Goal: Task Accomplishment & Management: Manage account settings

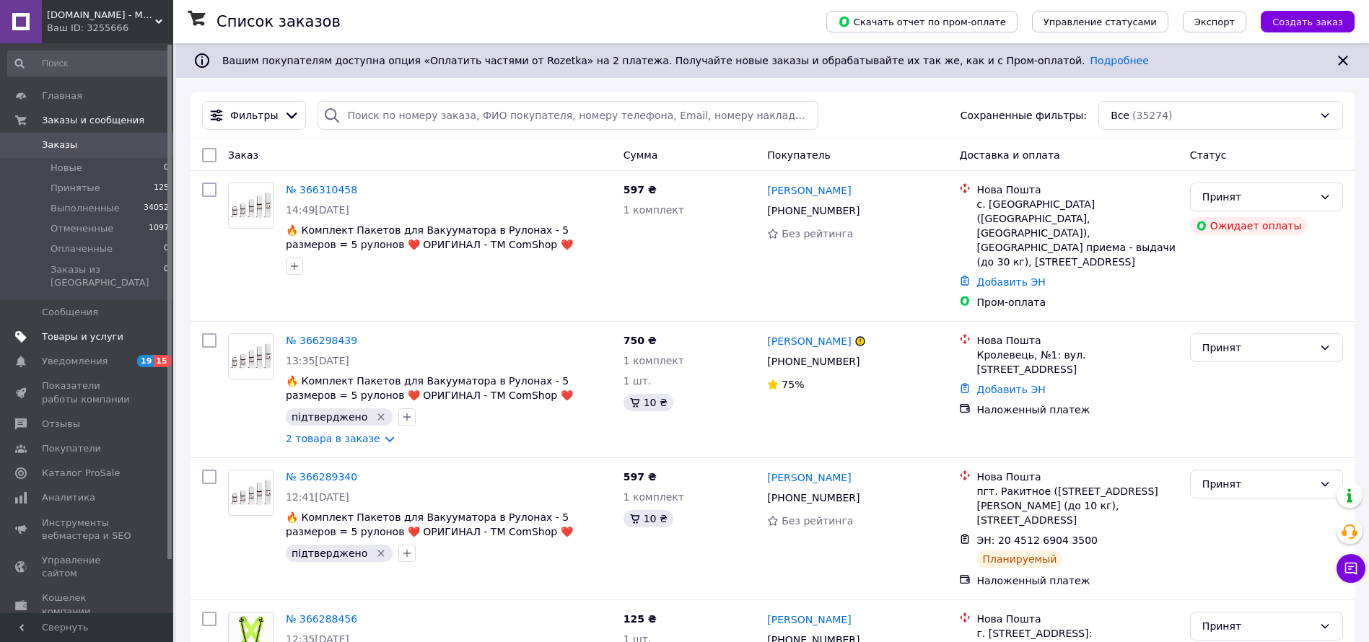
click at [107, 330] on span "Товары и услуги" at bounding box center [83, 336] width 82 height 13
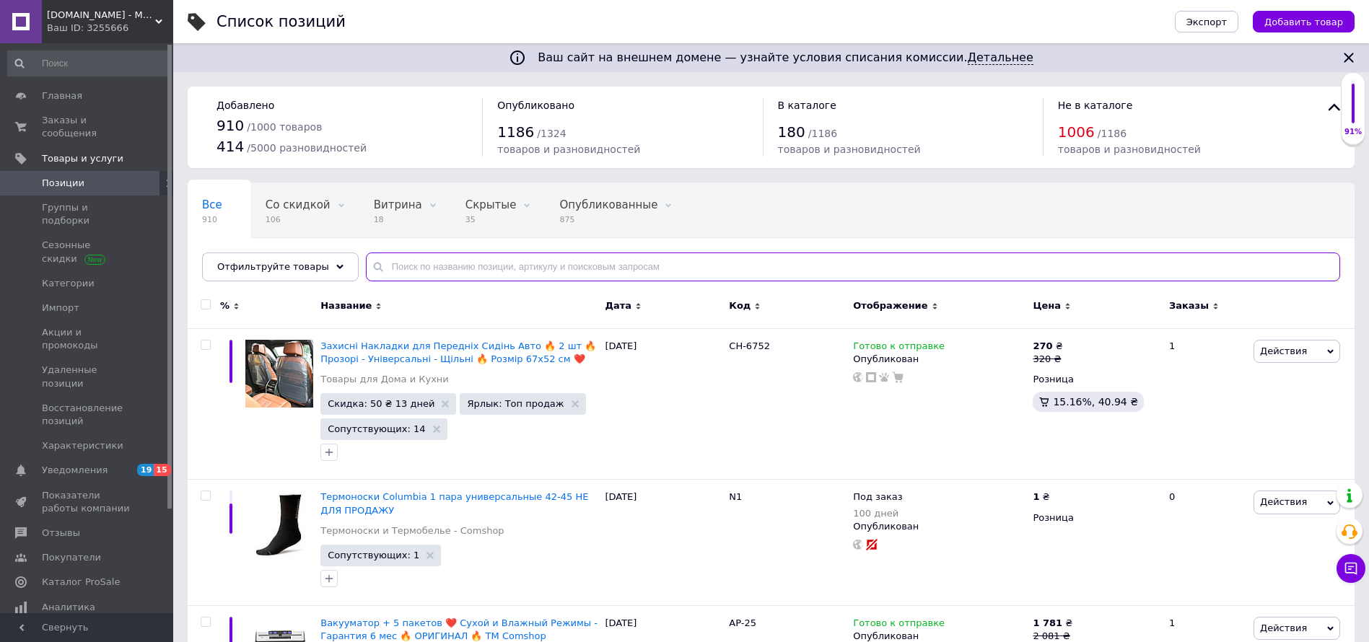
click at [584, 265] on input "text" at bounding box center [853, 267] width 974 height 29
paste input "STK-0918"
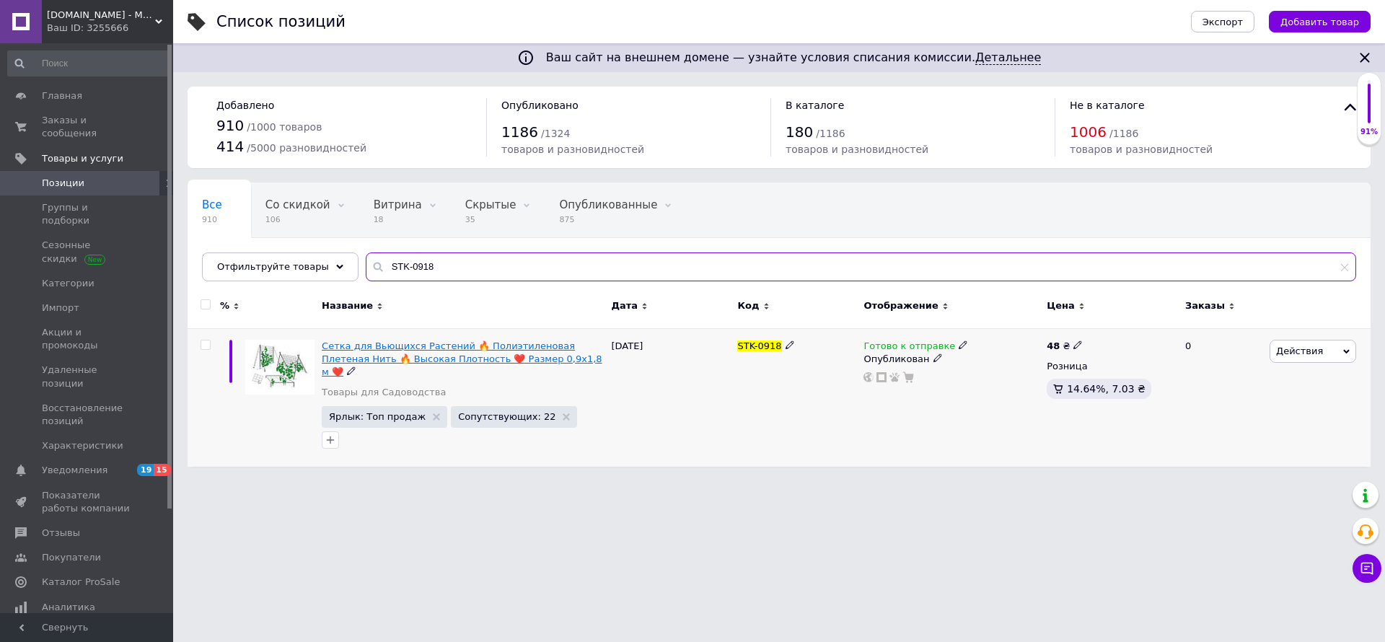
type input "STK-0918"
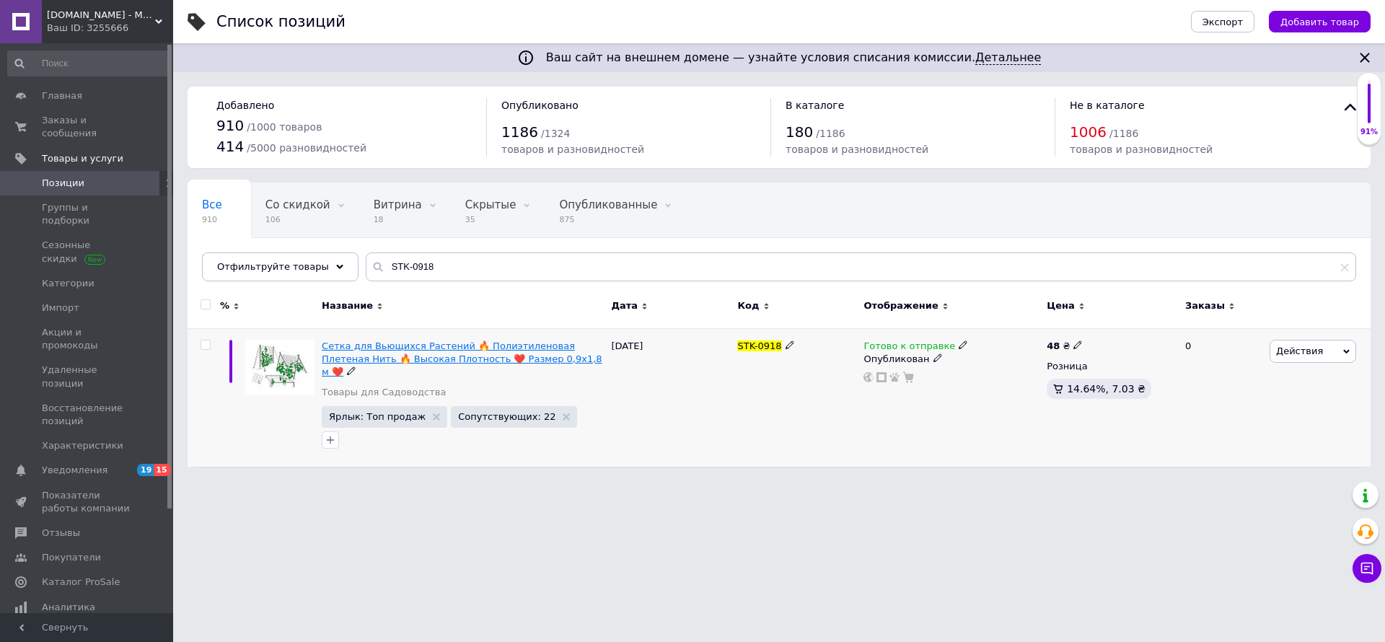
click at [439, 350] on span "Сетка для Вьющихся Растений 🔥 Полиэтиленовая Плетеная Нить 🔥 Высокая Плотность …" at bounding box center [462, 359] width 281 height 37
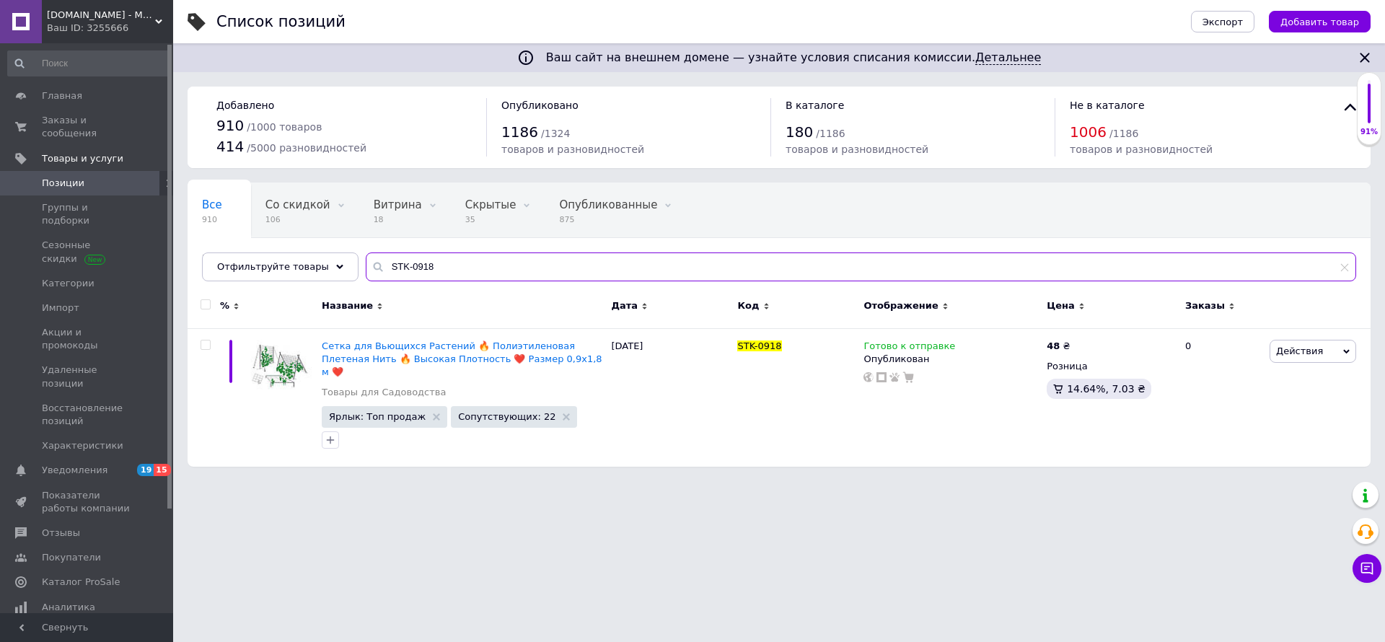
drag, startPoint x: 496, startPoint y: 260, endPoint x: 391, endPoint y: 263, distance: 104.7
click at [391, 263] on input "STK-0918" at bounding box center [861, 267] width 991 height 29
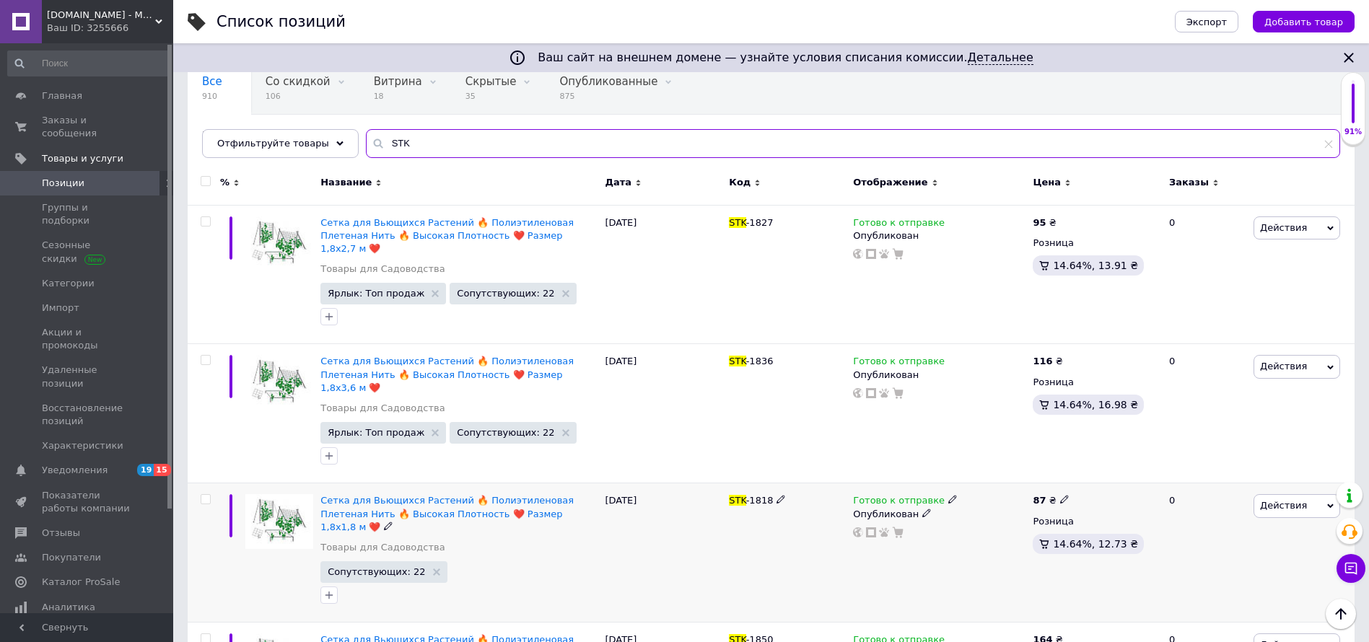
scroll to position [114, 0]
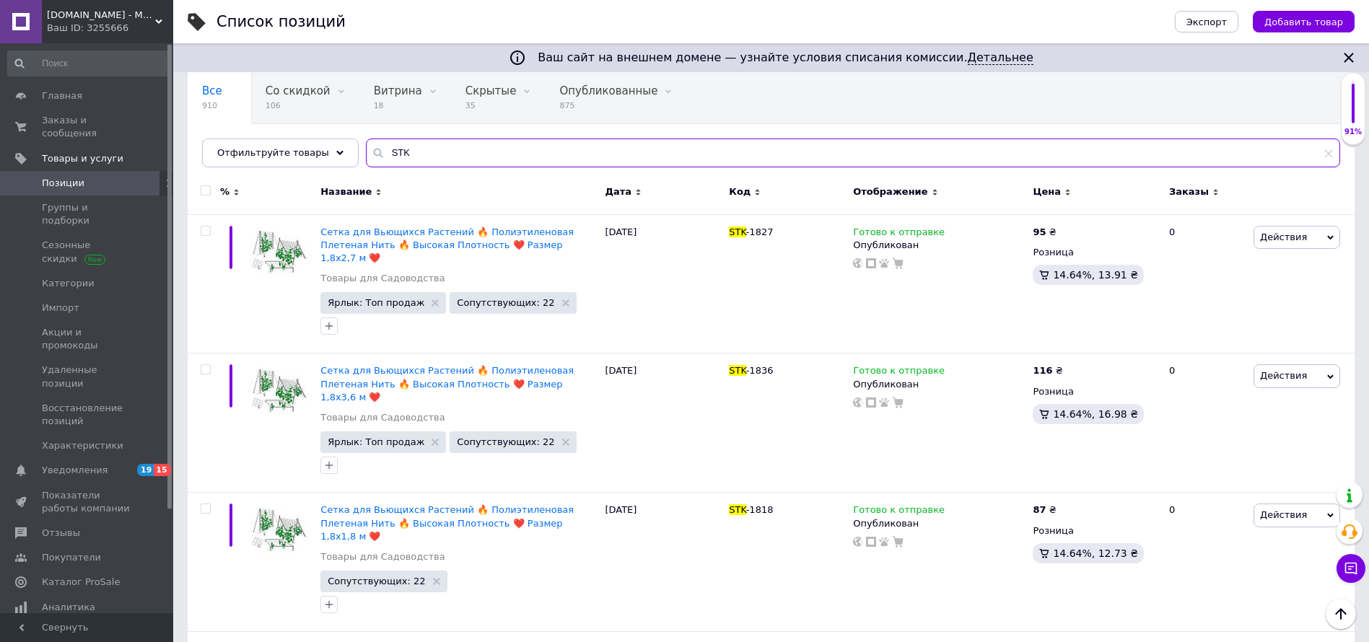
click at [417, 141] on input "STK" at bounding box center [853, 153] width 974 height 29
paste input "KT-50"
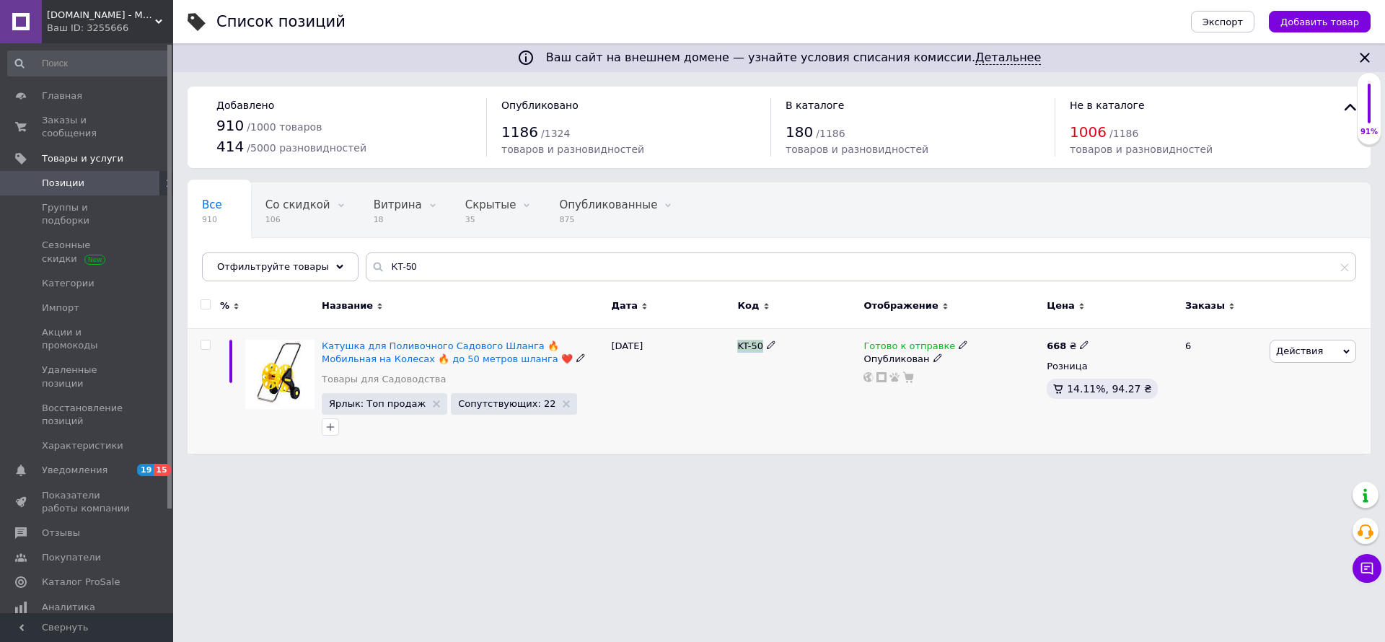
drag, startPoint x: 737, startPoint y: 346, endPoint x: 765, endPoint y: 348, distance: 28.2
click at [765, 348] on div "KT-50" at bounding box center [797, 391] width 126 height 126
copy span "KT-50"
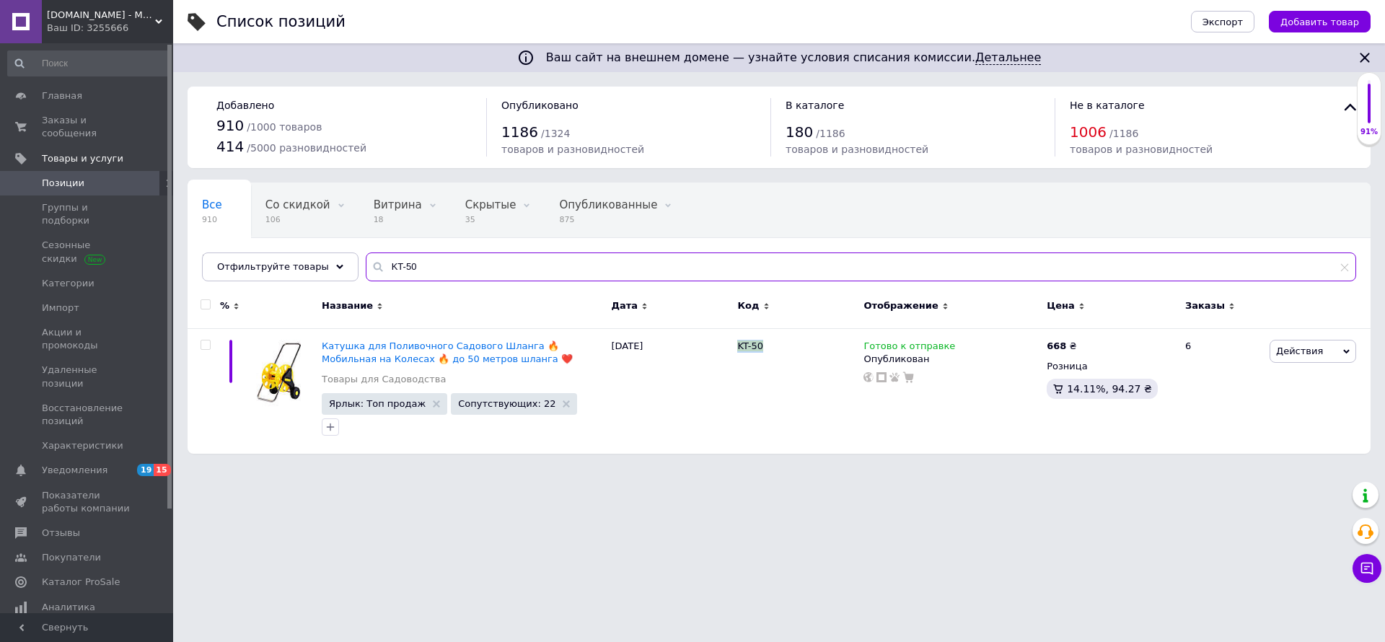
click at [520, 272] on input "KT-50" at bounding box center [861, 267] width 991 height 29
paste input "FIX"
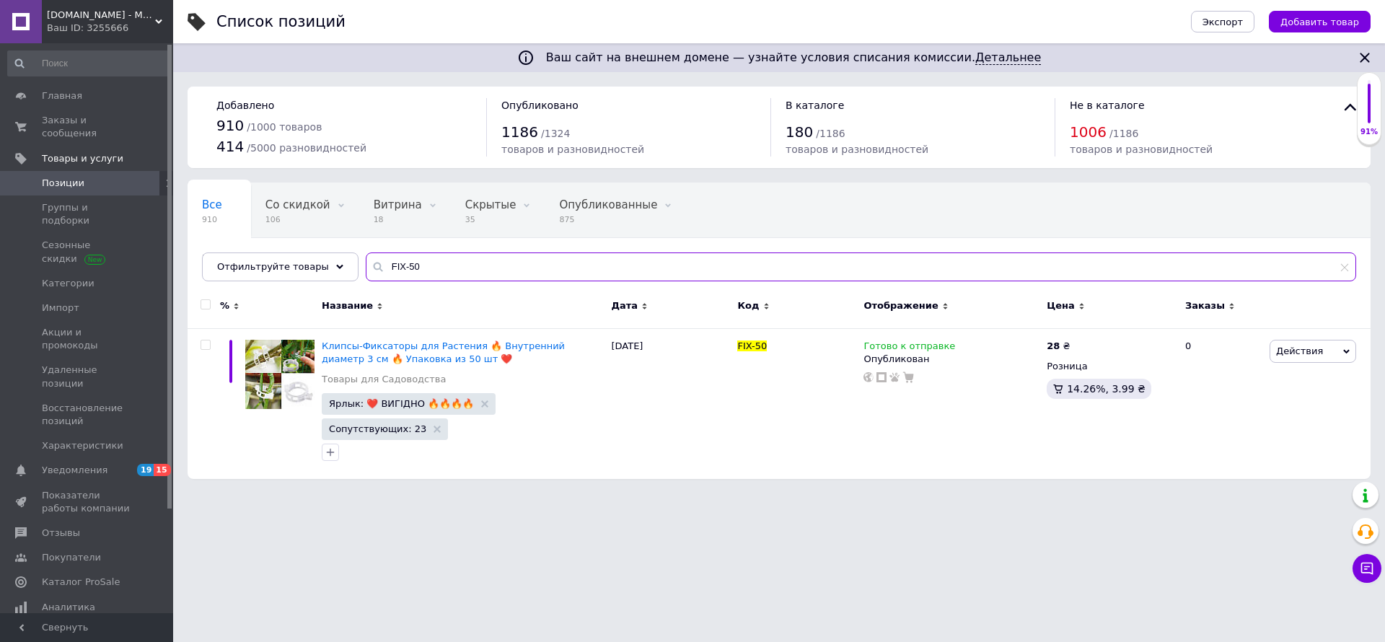
click at [518, 267] on input "FIX-50" at bounding box center [861, 267] width 991 height 29
click at [518, 266] on input "FIX-50" at bounding box center [861, 267] width 991 height 29
paste input "PMP-22"
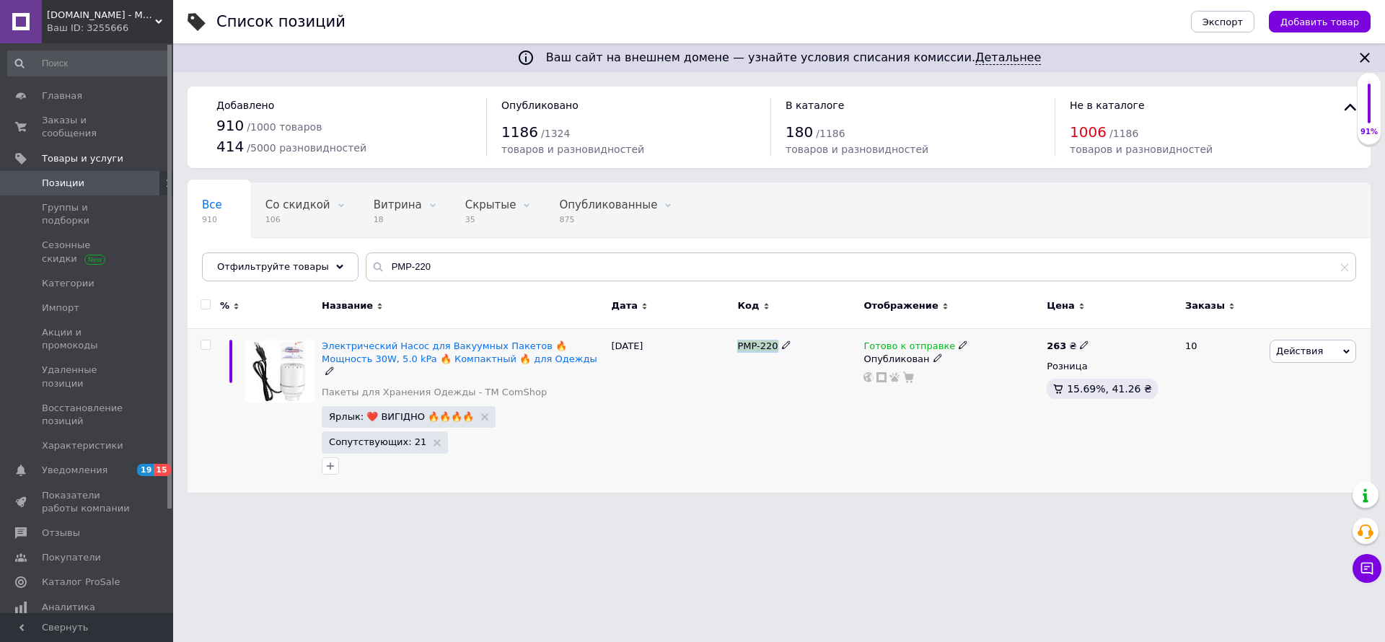
drag, startPoint x: 737, startPoint y: 352, endPoint x: 779, endPoint y: 352, distance: 41.8
click at [779, 352] on div "PMP-220" at bounding box center [797, 410] width 126 height 165
copy span "PMP-220"
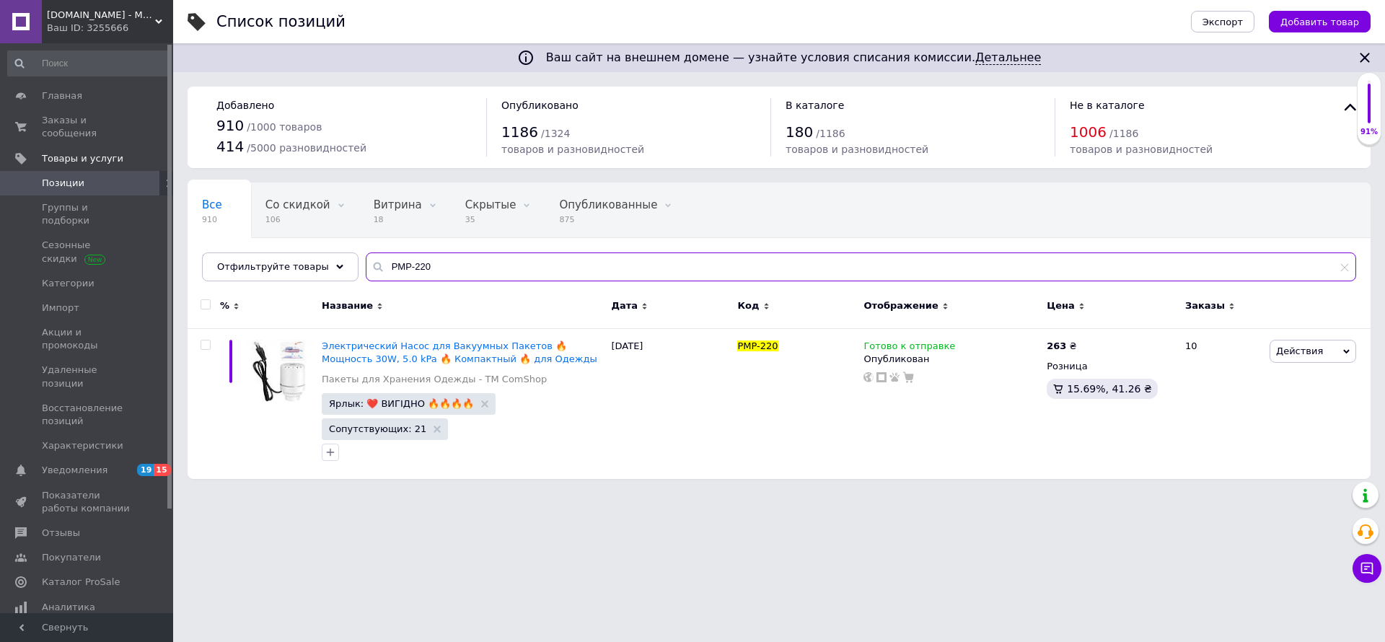
click at [476, 269] on input "PMP-220" at bounding box center [861, 267] width 991 height 29
click at [476, 268] on input "PMP-220" at bounding box center [861, 267] width 991 height 29
paste input "AP-25"
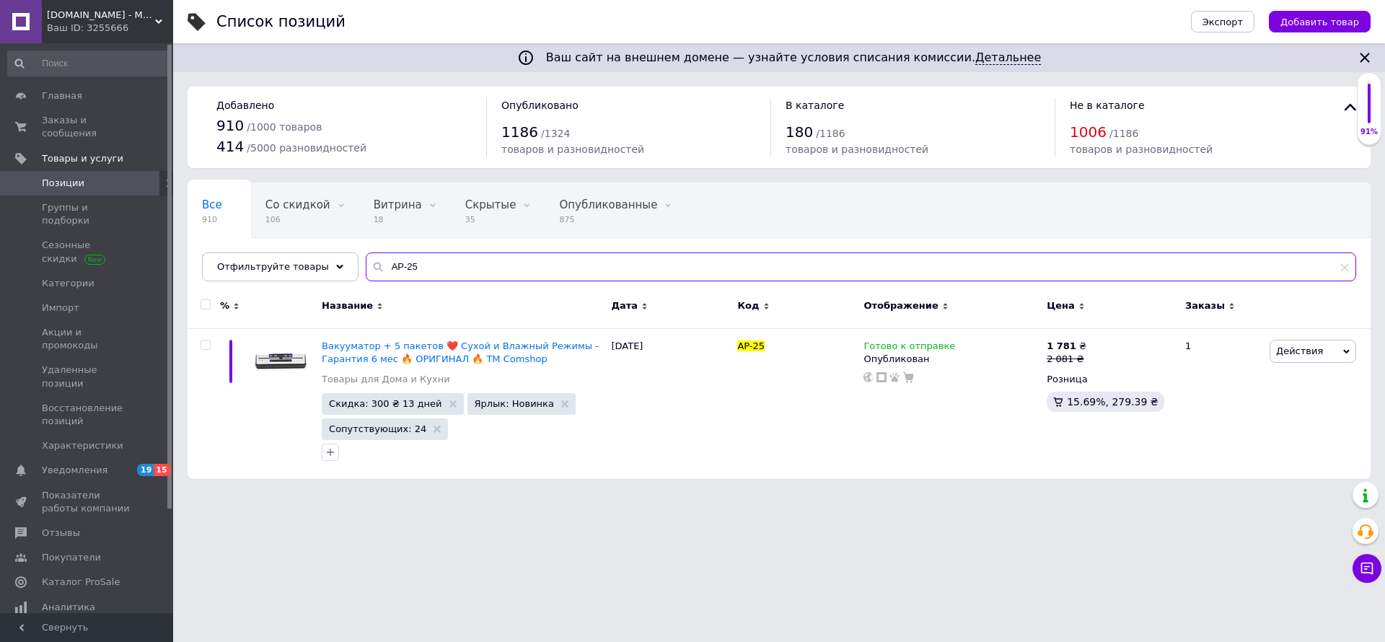
click at [527, 259] on input "AP-25" at bounding box center [861, 267] width 991 height 29
paste input "CH-6752"
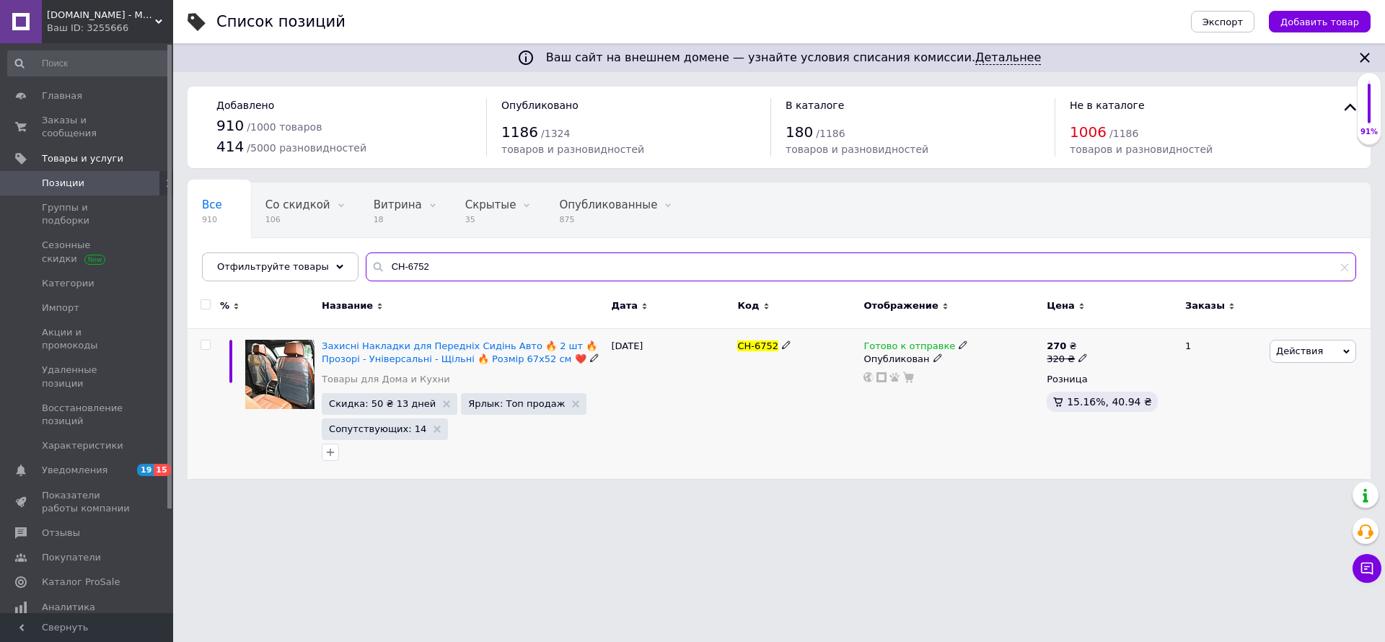
type input "CH-6752"
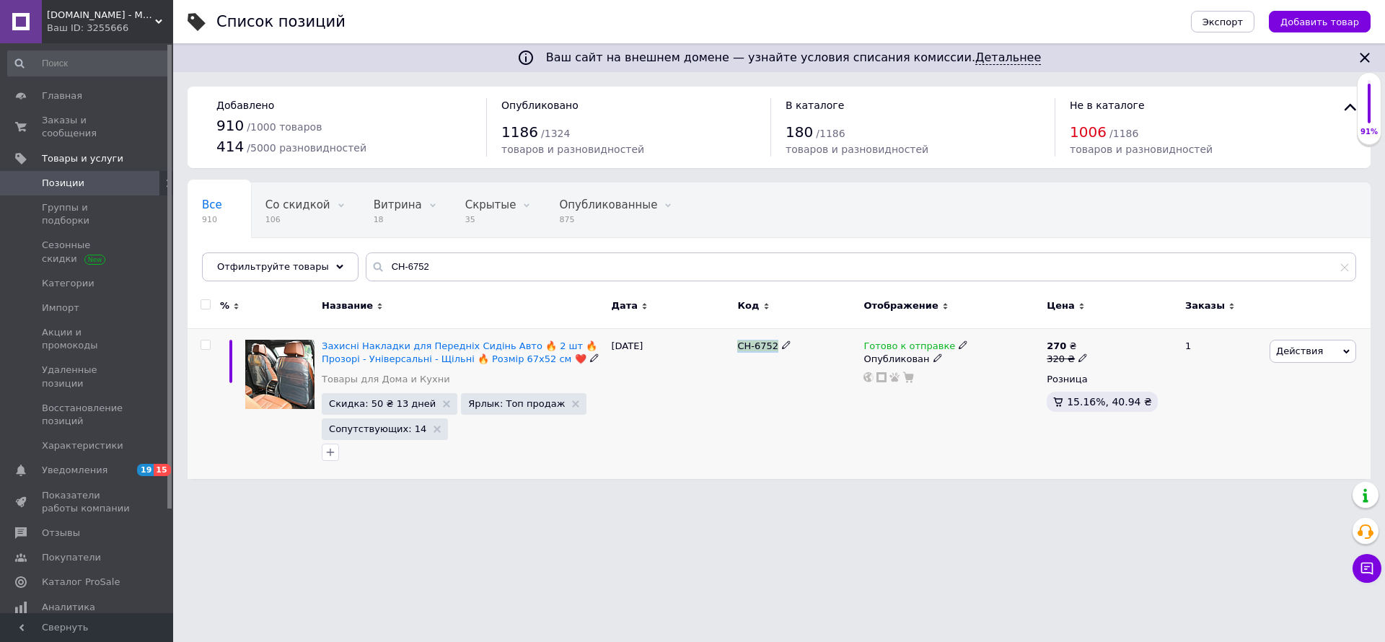
drag, startPoint x: 735, startPoint y: 346, endPoint x: 779, endPoint y: 349, distance: 43.4
click at [779, 349] on div "CH-6752" at bounding box center [797, 403] width 126 height 151
copy div "CH-6752"
drag, startPoint x: 369, startPoint y: 336, endPoint x: 512, endPoint y: 343, distance: 143.0
click at [512, 343] on div "Захисні Накладки для Передніх Сидінь Авто 🔥 2 шт 🔥 Прозорі - Універсальні - Щіл…" at bounding box center [462, 403] width 289 height 151
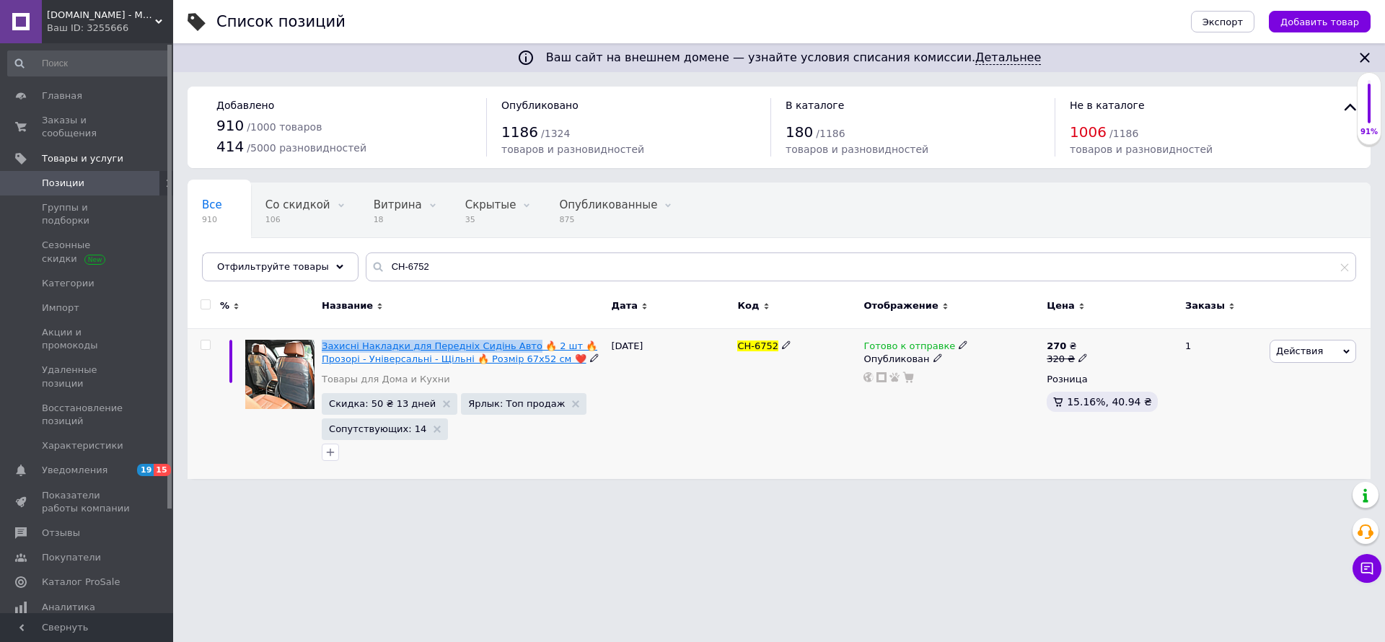
copy span "Захисні Накладки для Передніх Сидінь Авто"
click at [107, 103] on link "Главная" at bounding box center [89, 96] width 178 height 25
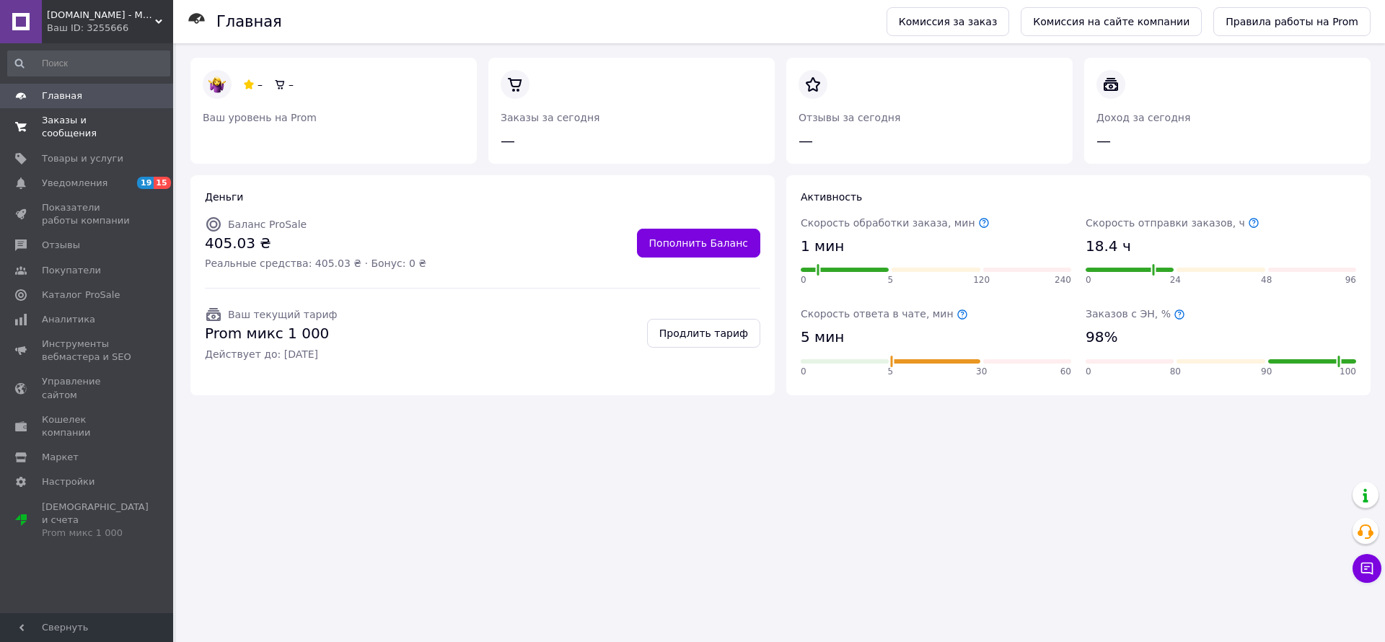
click at [68, 121] on span "Заказы и сообщения" at bounding box center [88, 127] width 92 height 26
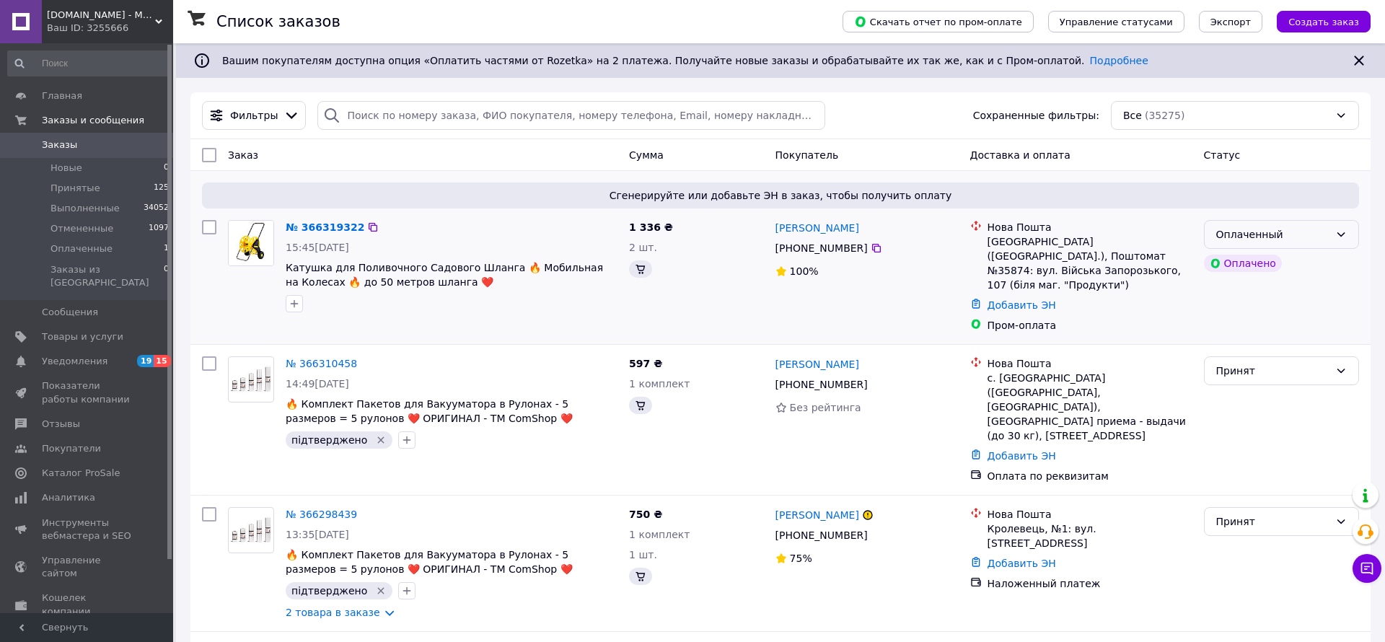
click at [1336, 239] on icon at bounding box center [1342, 235] width 12 height 12
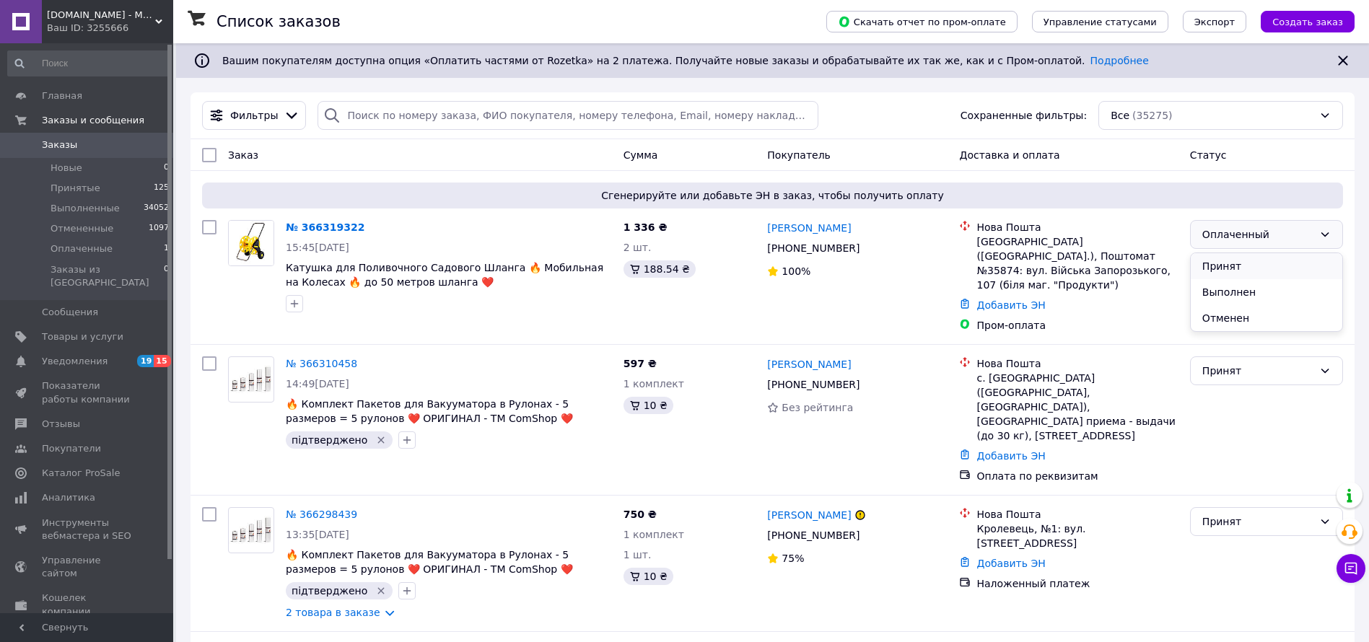
click at [1267, 263] on li "Принят" at bounding box center [1267, 266] width 152 height 26
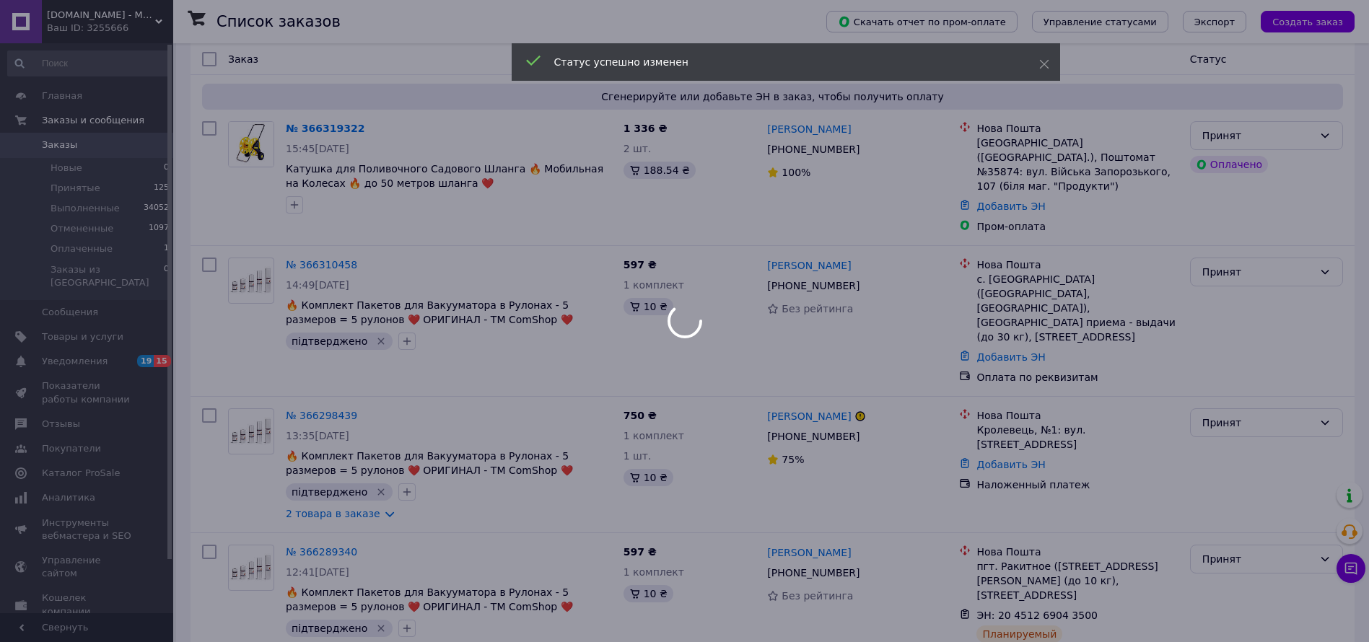
scroll to position [108, 0]
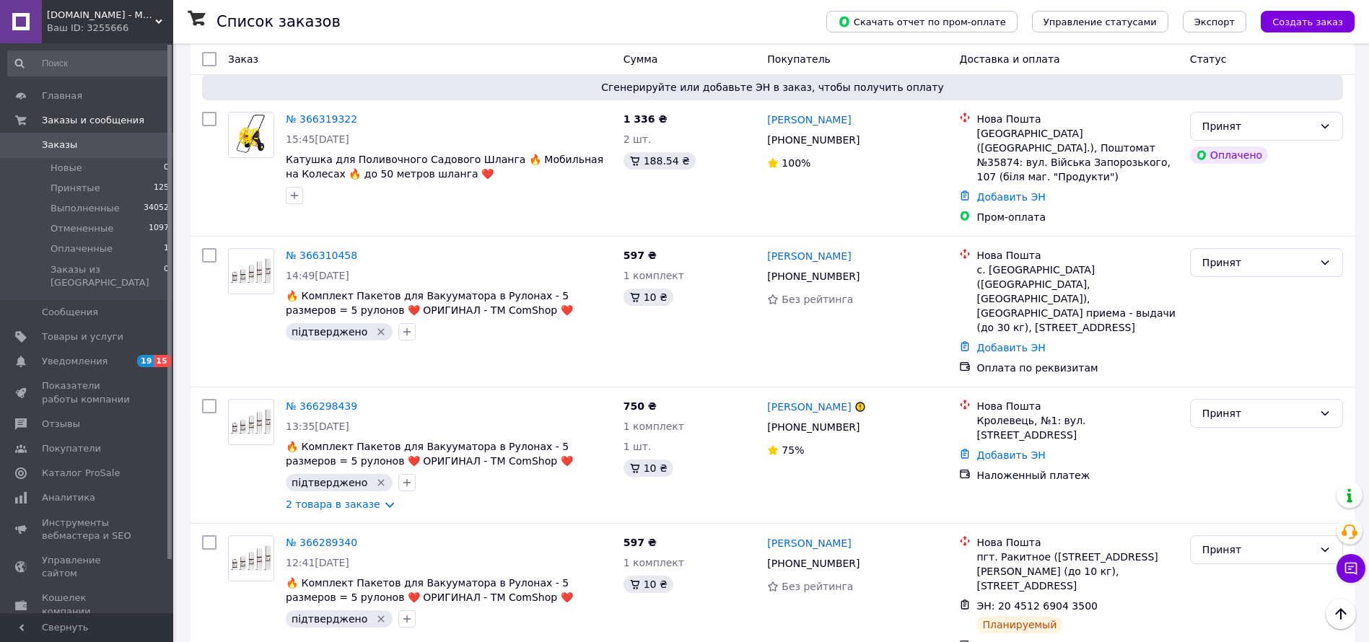
click at [133, 7] on div "ComShop.TOP - Магазин Подарков Ваш ID: 3255666" at bounding box center [107, 21] width 131 height 43
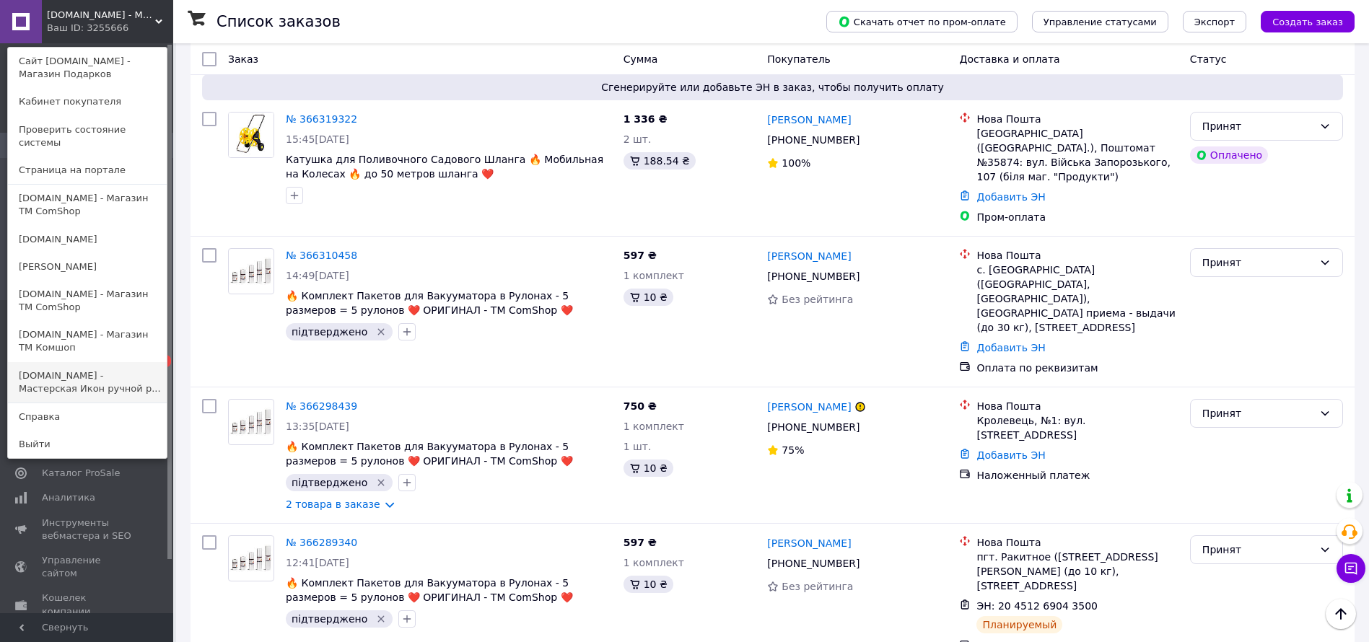
click at [95, 377] on link "Icon-Store.UA - Мастерская Икон ручной р..." at bounding box center [87, 382] width 159 height 40
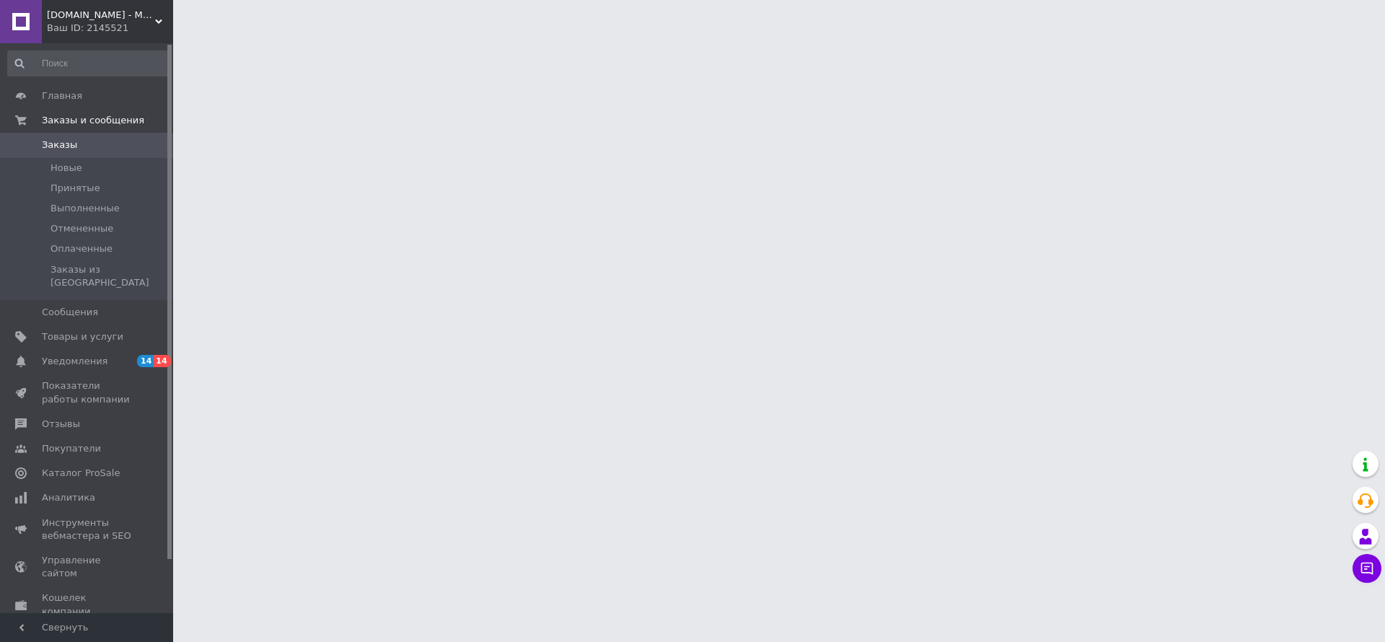
click at [78, 31] on div "Ваш ID: 2145521" at bounding box center [110, 28] width 126 height 13
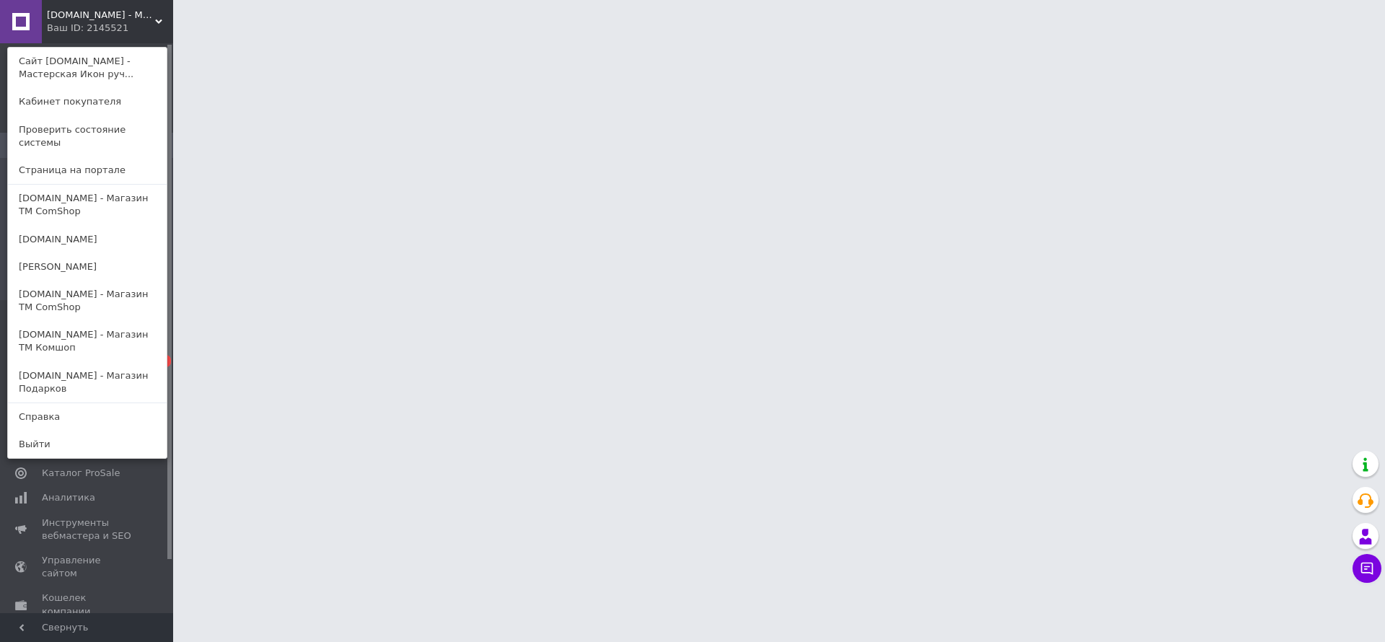
click at [93, 22] on div "Ваш ID: 2145521" at bounding box center [77, 28] width 61 height 13
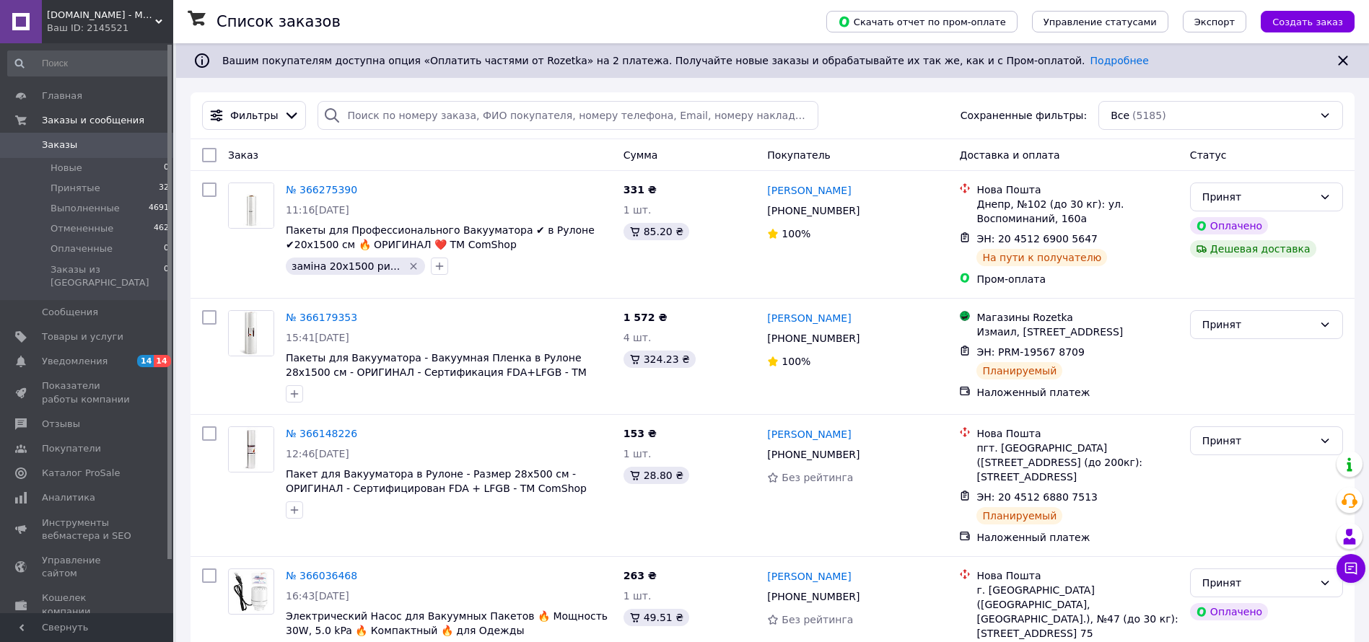
click at [102, 19] on span "[DOMAIN_NAME] - Мастерская Икон ручной работы под [GEOGRAPHIC_DATA]" at bounding box center [101, 15] width 108 height 13
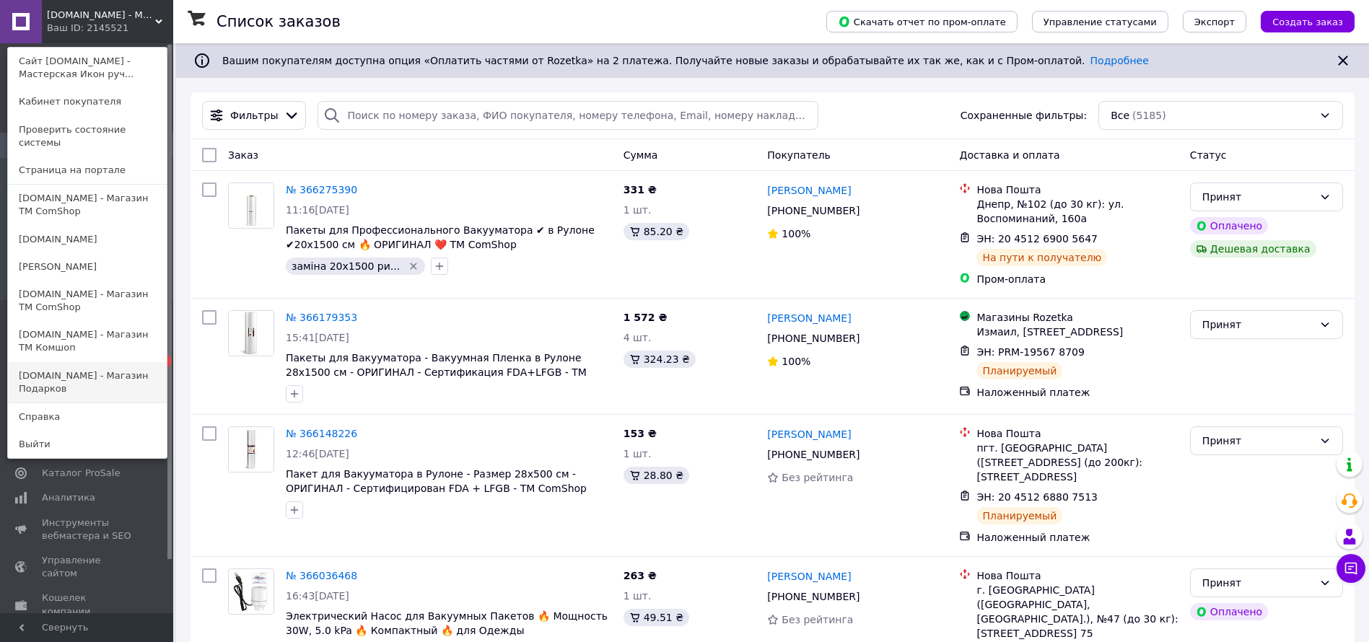
click at [78, 362] on link "[DOMAIN_NAME] - Магазин Подарков" at bounding box center [87, 382] width 159 height 40
